Goal: Information Seeking & Learning: Stay updated

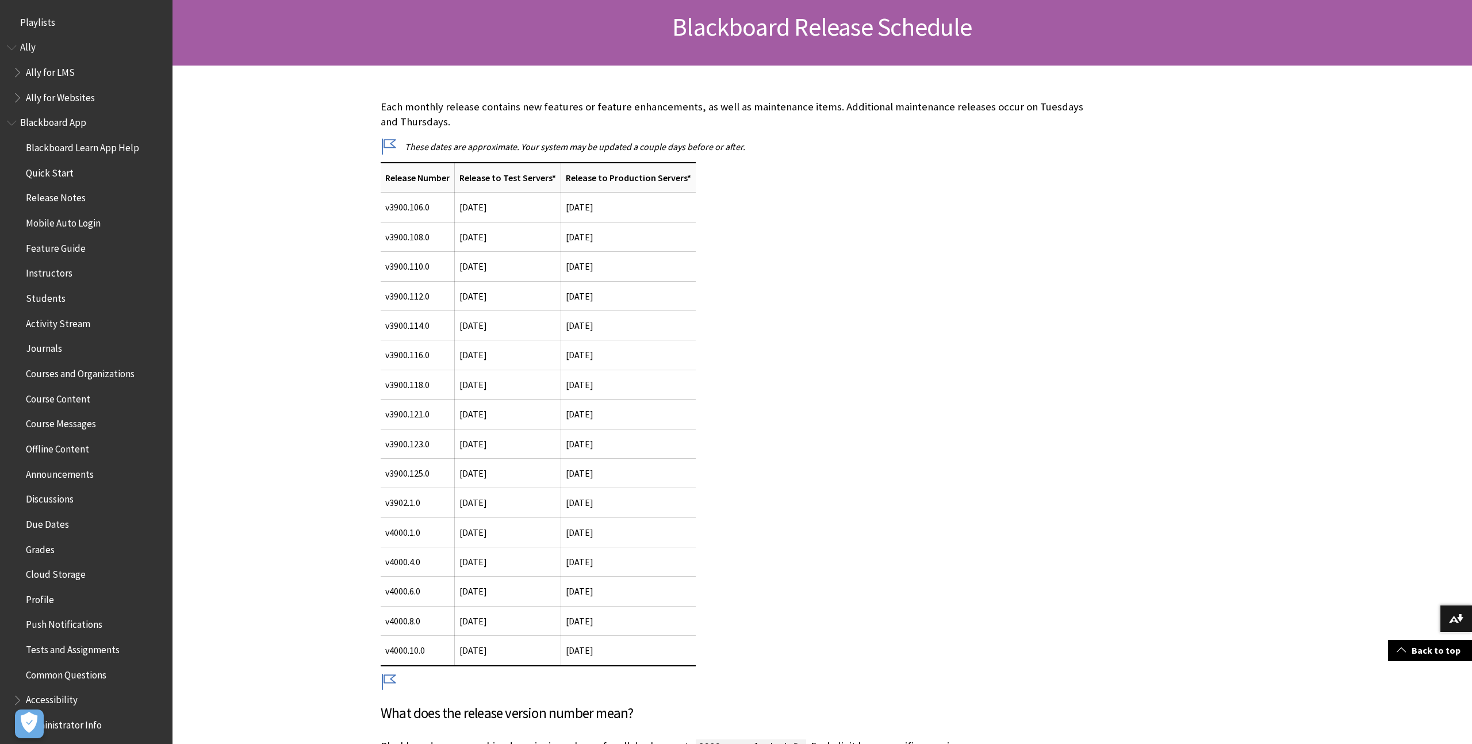
scroll to position [1249, 0]
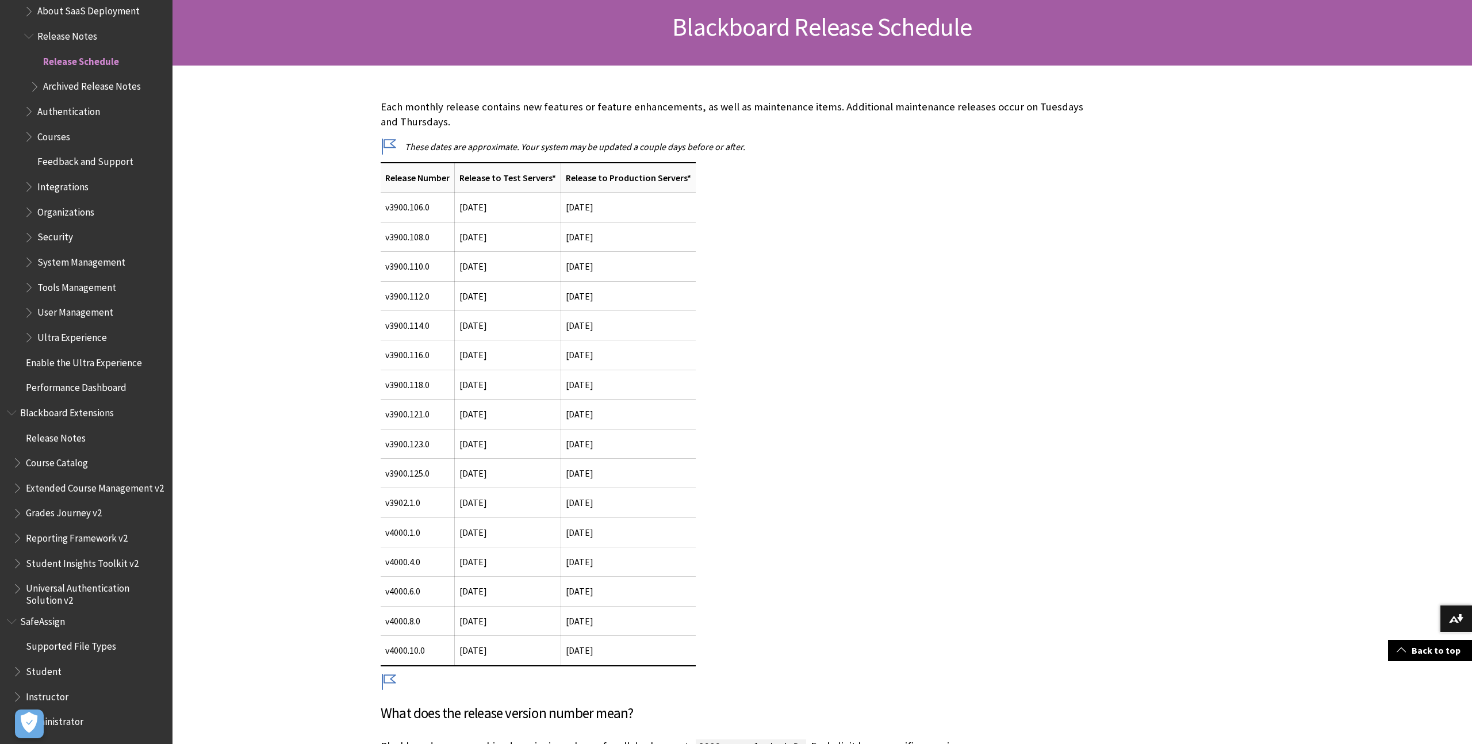
click at [990, 485] on div "Each monthly release contains new features or feature enhancements, as well as …" at bounding box center [737, 486] width 713 height 775
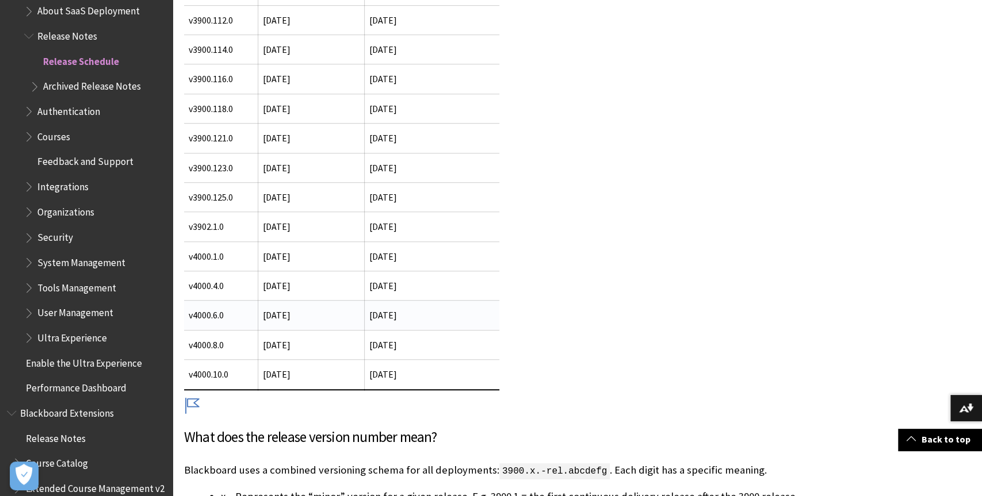
scroll to position [453, 0]
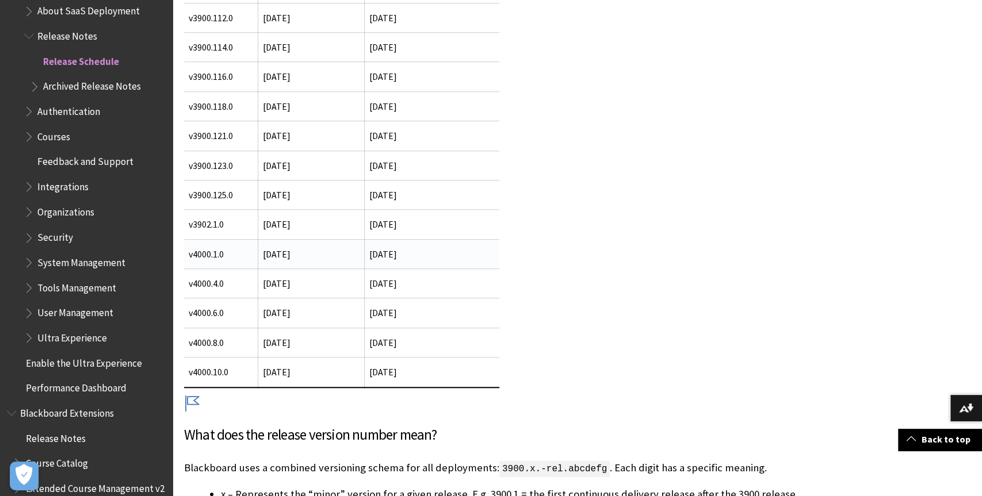
drag, startPoint x: 264, startPoint y: 250, endPoint x: 328, endPoint y: 252, distance: 64.4
click at [328, 252] on td "[DATE]" at bounding box center [311, 253] width 106 height 29
drag, startPoint x: 366, startPoint y: 251, endPoint x: 442, endPoint y: 251, distance: 76.5
click at [442, 251] on td "[DATE]" at bounding box center [432, 253] width 135 height 29
drag, startPoint x: 263, startPoint y: 279, endPoint x: 337, endPoint y: 280, distance: 74.2
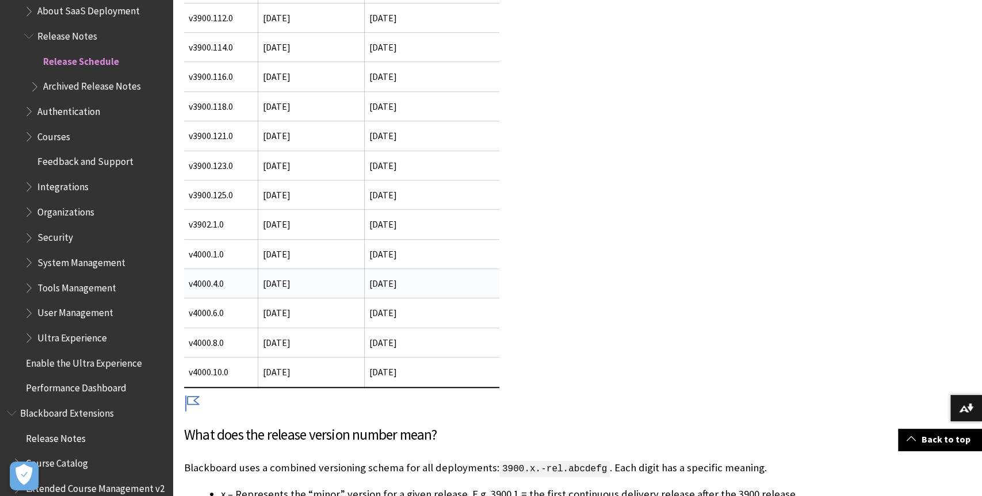
click at [337, 280] on td "[DATE]" at bounding box center [311, 283] width 106 height 29
drag, startPoint x: 366, startPoint y: 282, endPoint x: 444, endPoint y: 282, distance: 78.2
click at [444, 282] on td "[DATE]" at bounding box center [432, 283] width 135 height 29
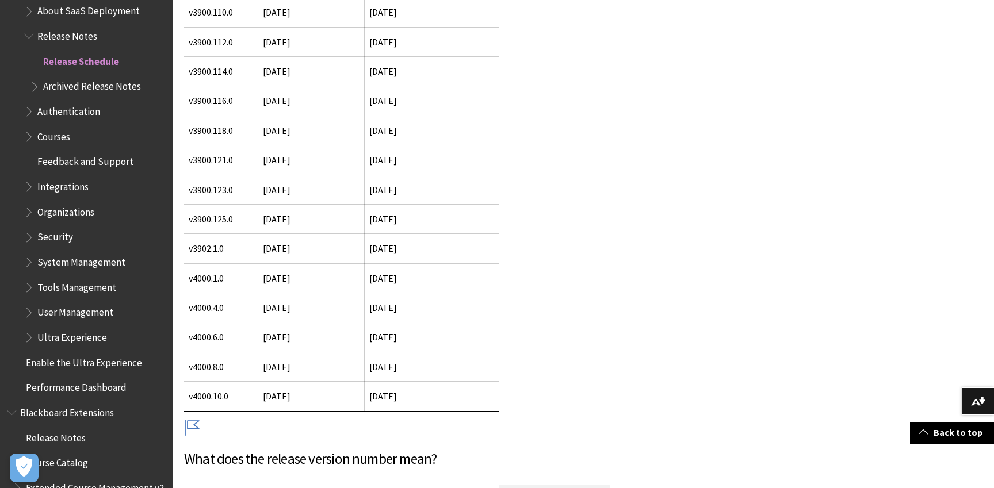
scroll to position [1249, 0]
